Goal: Find specific page/section: Find specific page/section

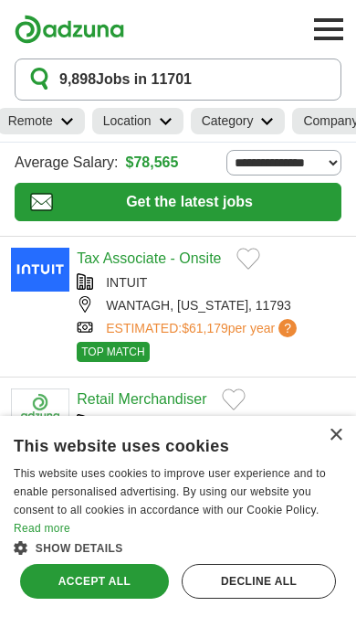
scroll to position [0, 129]
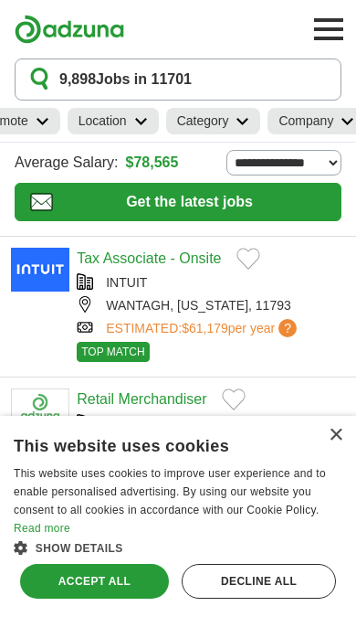
click at [191, 132] on link "Category" at bounding box center [213, 121] width 95 height 26
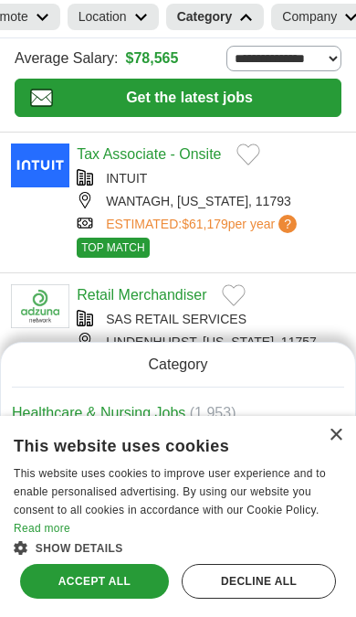
scroll to position [108, 0]
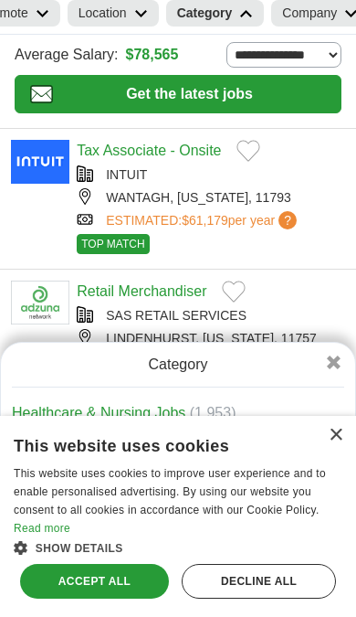
click at [328, 457] on div "This website uses cookies This website uses cookies to improve user experience …" at bounding box center [178, 494] width 329 height 130
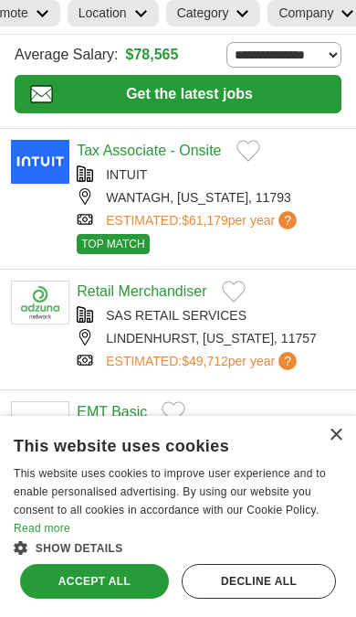
click at [333, 450] on div "This website uses cookies This website uses cookies to improve user experience …" at bounding box center [178, 494] width 329 height 130
click at [335, 450] on div "This website uses cookies This website uses cookies to improve user experience …" at bounding box center [178, 494] width 329 height 130
click at [338, 442] on div "×" at bounding box center [336, 435] width 14 height 14
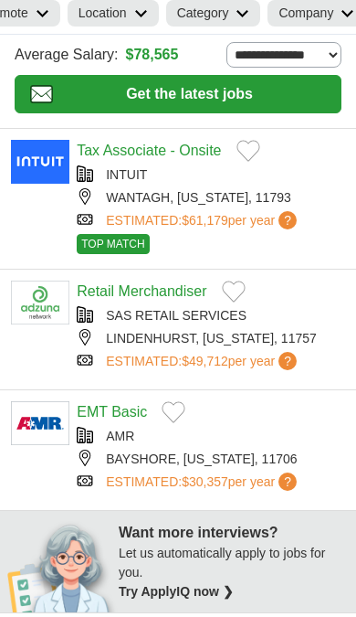
click at [199, 21] on h2 "Category" at bounding box center [203, 13] width 52 height 19
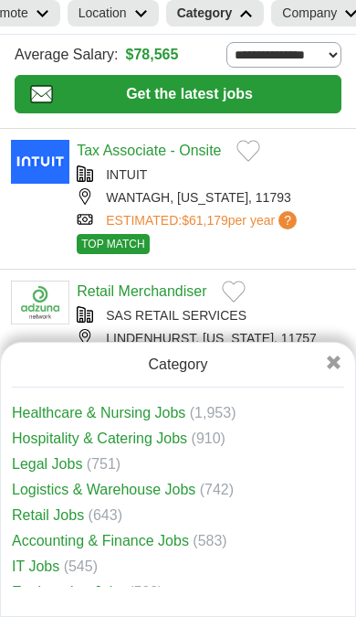
click at [40, 558] on link "IT Jobs" at bounding box center [36, 566] width 48 height 16
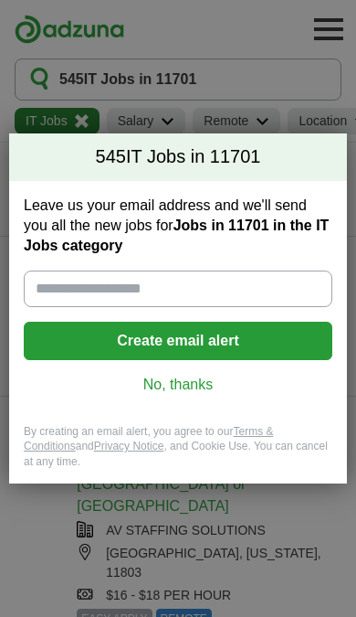
click at [198, 393] on link "No, thanks" at bounding box center [178, 385] width 280 height 20
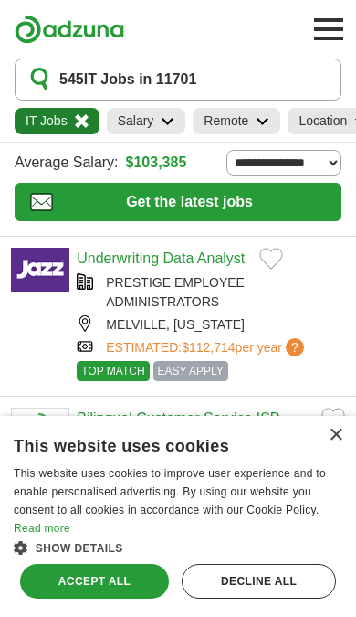
click at [341, 442] on div "×" at bounding box center [336, 435] width 14 height 14
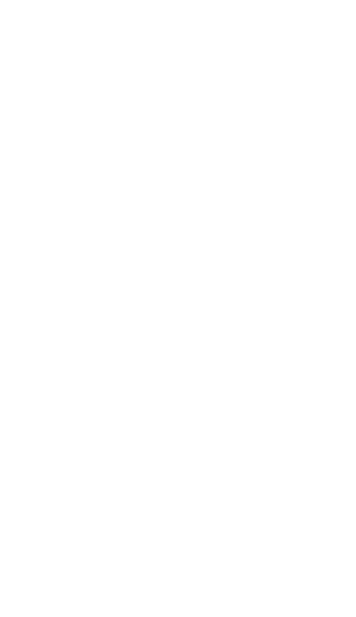
scroll to position [2460, 0]
